Goal: Task Accomplishment & Management: Use online tool/utility

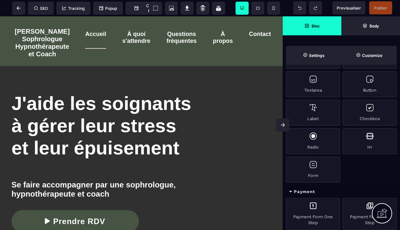
scroll to position [553, 0]
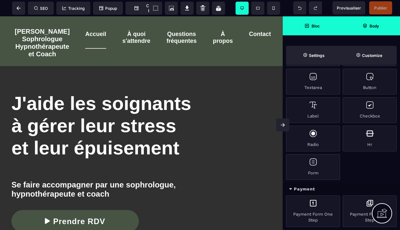
click at [375, 28] on strong "Body" at bounding box center [373, 26] width 9 height 5
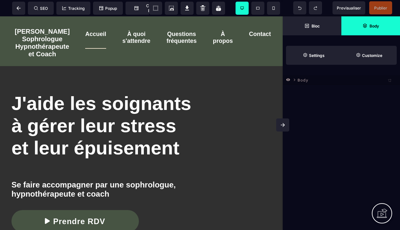
scroll to position [0, 0]
click at [288, 81] on icon at bounding box center [288, 80] width 4 height 4
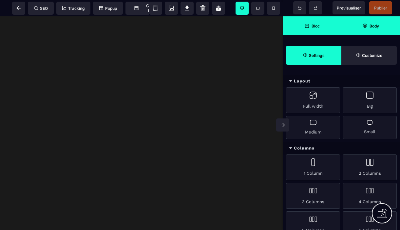
click at [319, 55] on strong "Settings" at bounding box center [317, 55] width 16 height 5
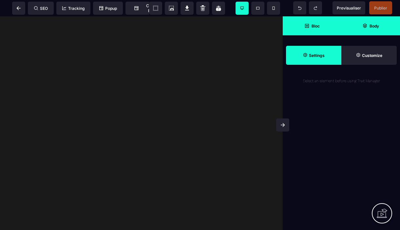
click at [313, 27] on strong "Bloc" at bounding box center [315, 26] width 8 height 5
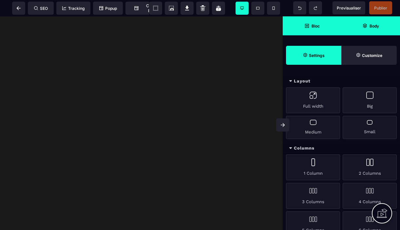
click at [234, 81] on body "[PERSON_NAME] Sophrologue Hypnothérapeute et Coach Accueil À quoi s'attendre Qu…" at bounding box center [141, 123] width 282 height 214
click at [282, 126] on icon at bounding box center [282, 125] width 4 height 4
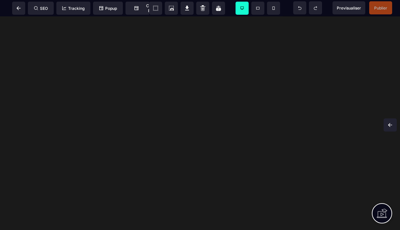
click at [389, 126] on icon at bounding box center [390, 125] width 4 height 4
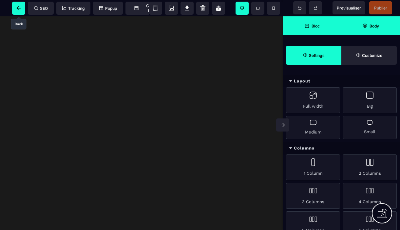
click at [19, 7] on icon at bounding box center [18, 8] width 7 height 4
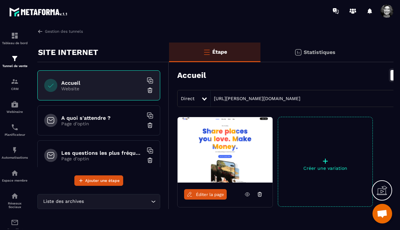
click at [204, 196] on span "Éditer la page" at bounding box center [210, 194] width 28 height 5
